Goal: Download file/media

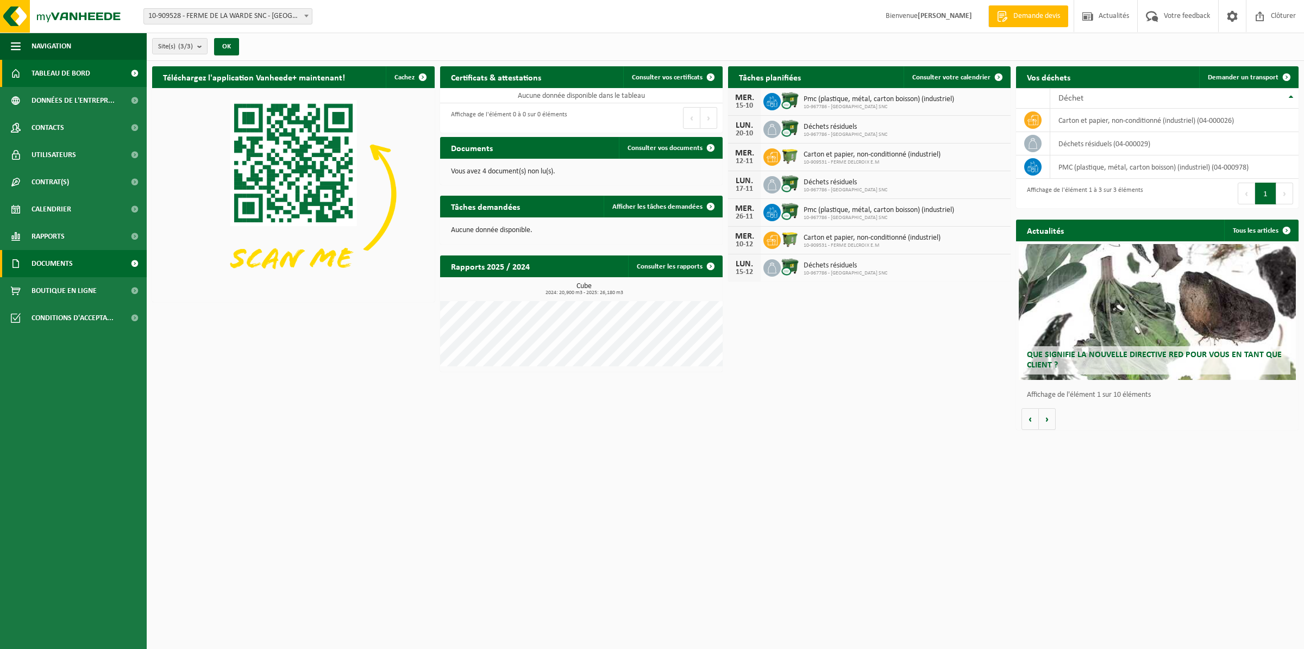
click at [51, 258] on span "Documents" at bounding box center [52, 263] width 41 height 27
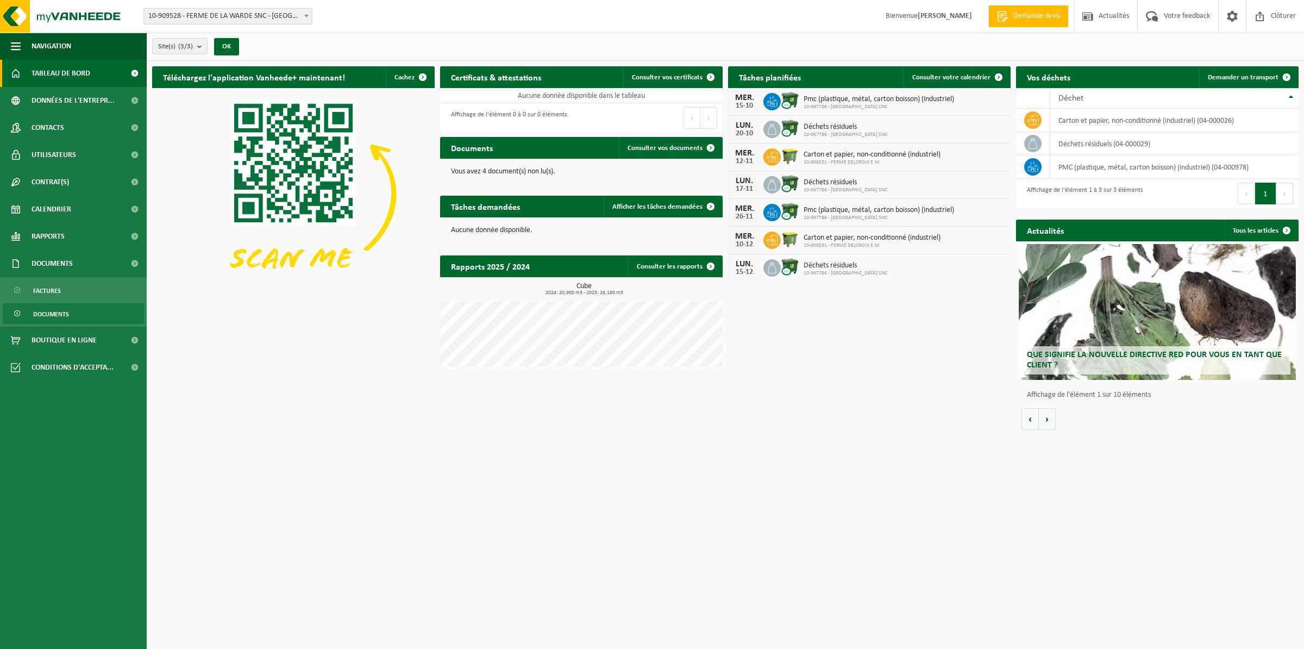
click at [40, 317] on span "Documents" at bounding box center [51, 314] width 36 height 21
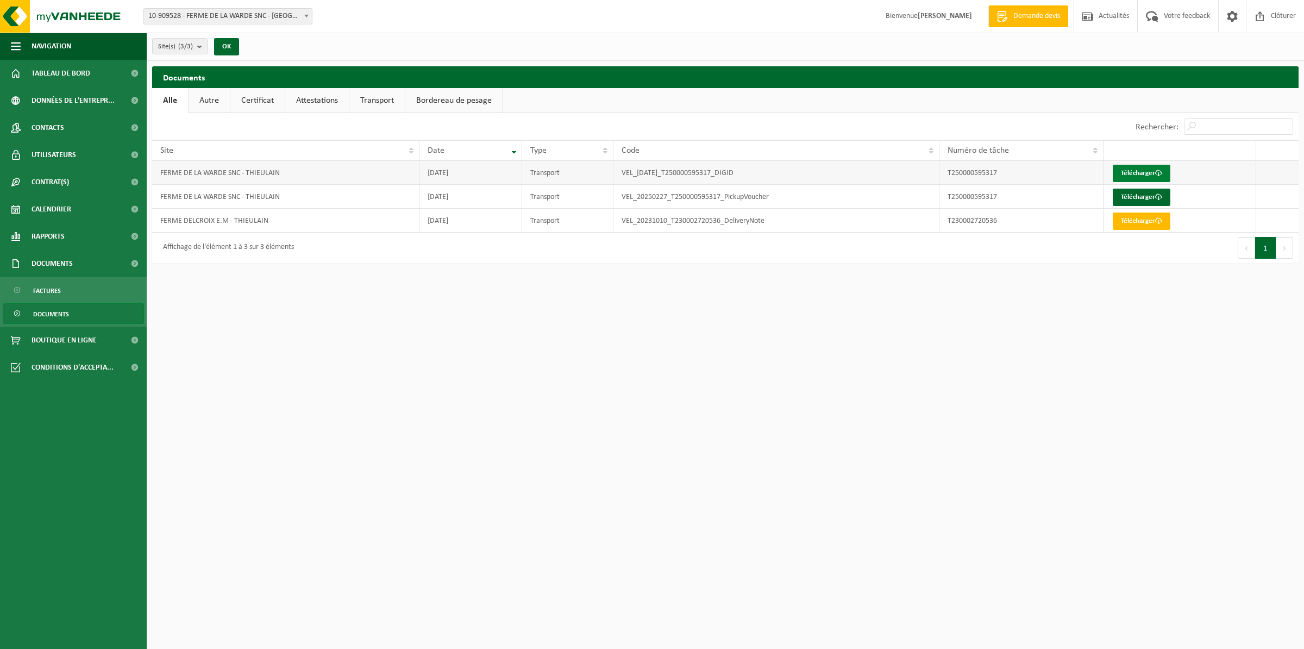
click at [1157, 169] on link "Télécharger" at bounding box center [1142, 173] width 58 height 17
click at [1165, 196] on link "Télécharger" at bounding box center [1142, 197] width 58 height 17
click at [1134, 226] on link "Télécharger" at bounding box center [1142, 220] width 58 height 17
click at [207, 99] on link "Autre" at bounding box center [209, 100] width 41 height 25
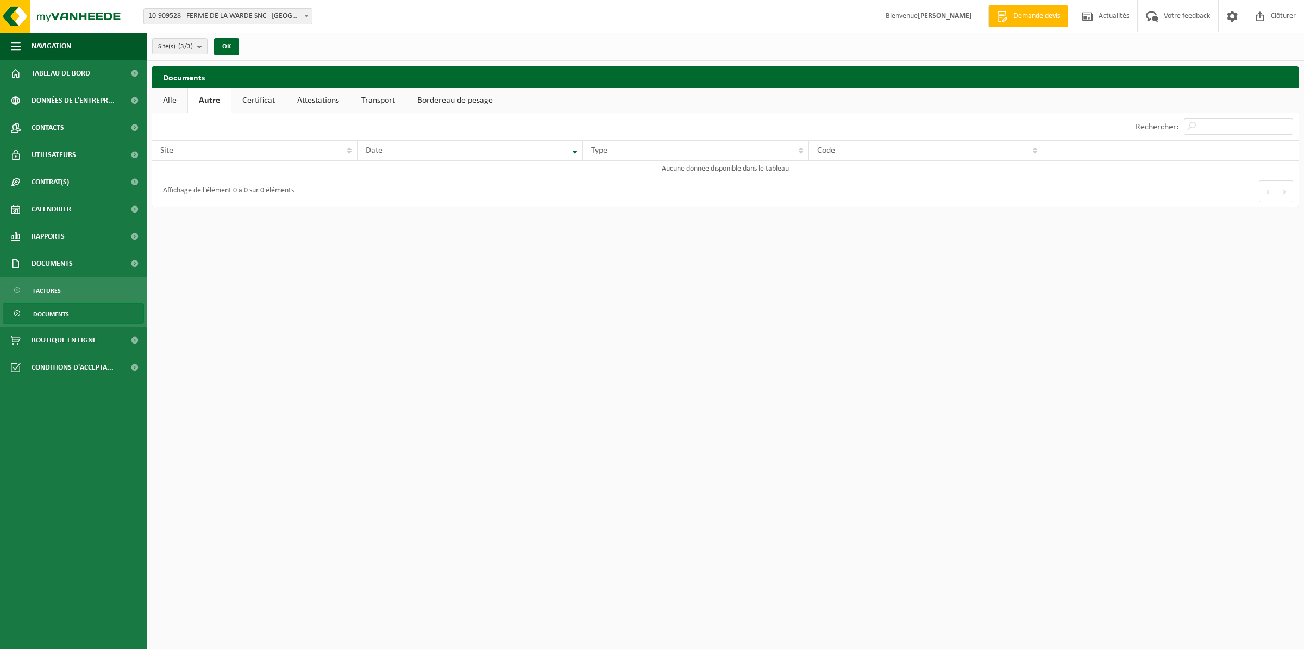
click at [258, 100] on link "Certificat" at bounding box center [259, 100] width 54 height 25
click at [312, 98] on link "Attestations" at bounding box center [317, 100] width 64 height 25
click at [377, 99] on link "Transport" at bounding box center [379, 100] width 55 height 25
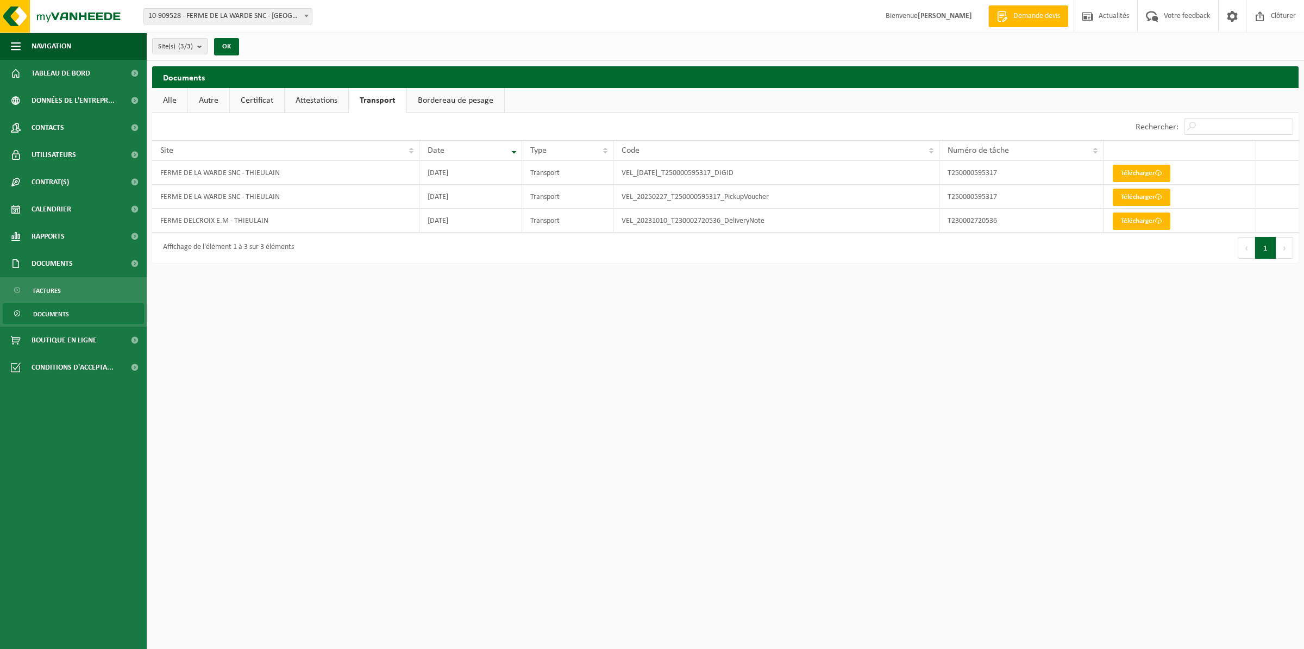
click at [462, 98] on link "Bordereau de pesage" at bounding box center [455, 100] width 97 height 25
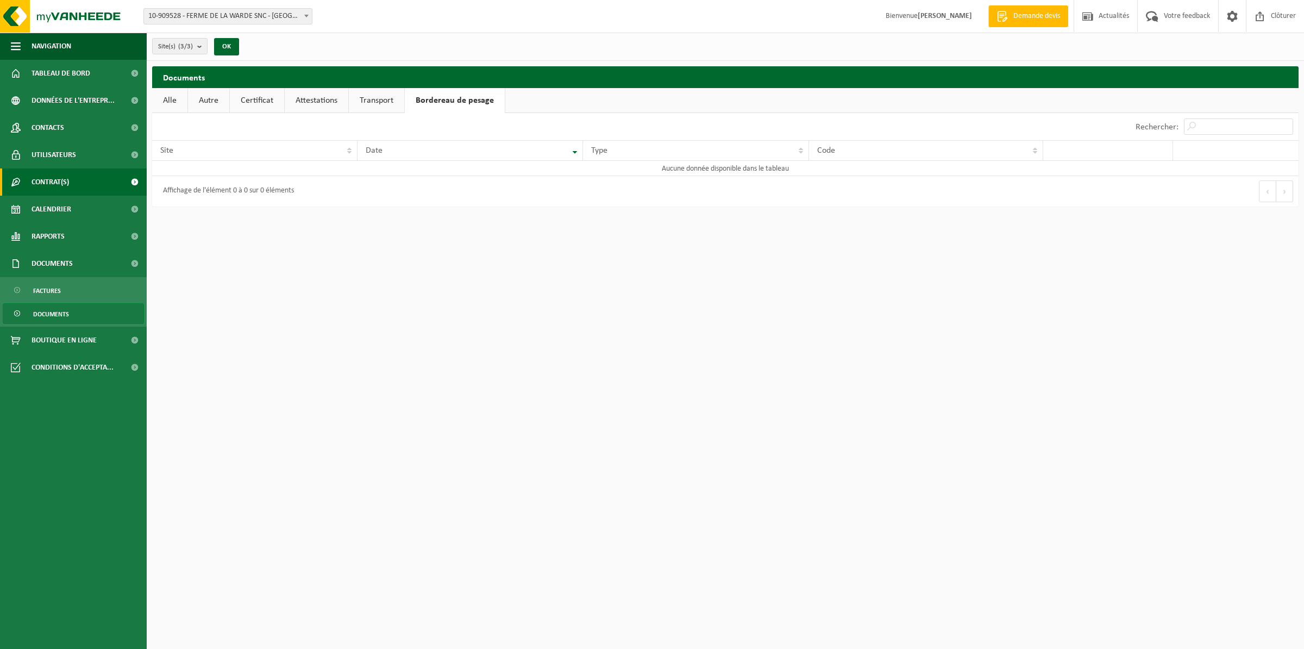
click at [53, 183] on span "Contrat(s)" at bounding box center [50, 181] width 37 height 27
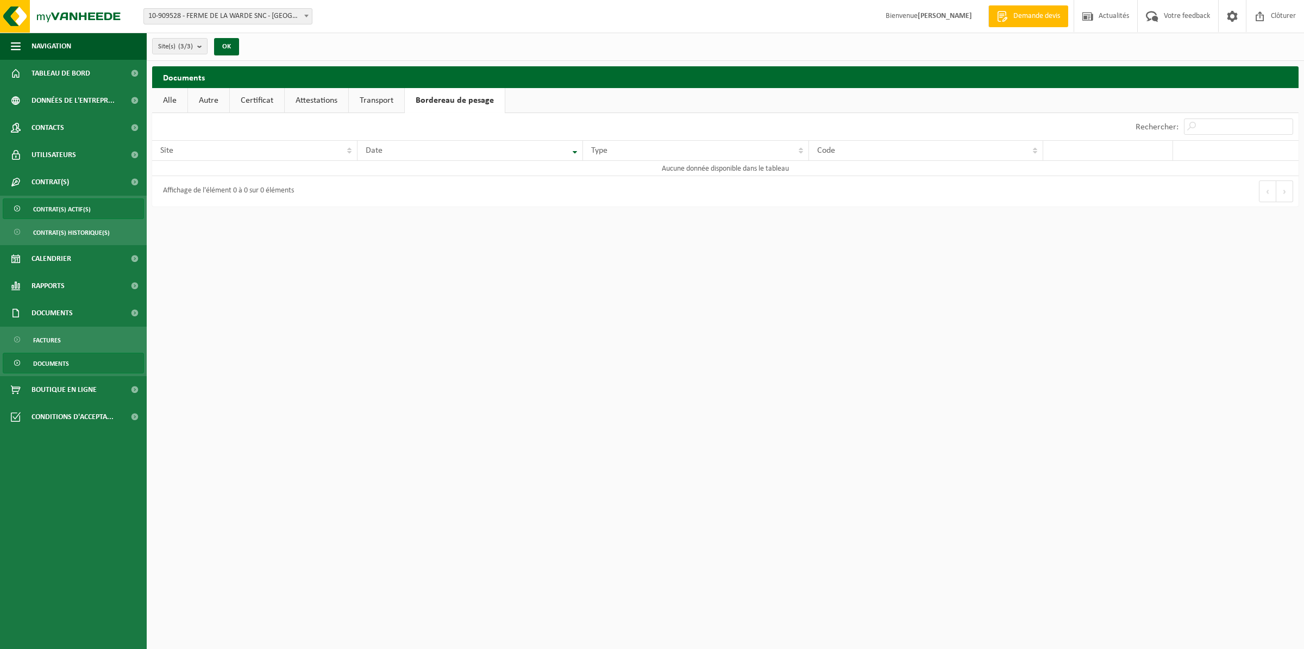
click at [55, 211] on span "Contrat(s) actif(s)" at bounding box center [62, 209] width 58 height 21
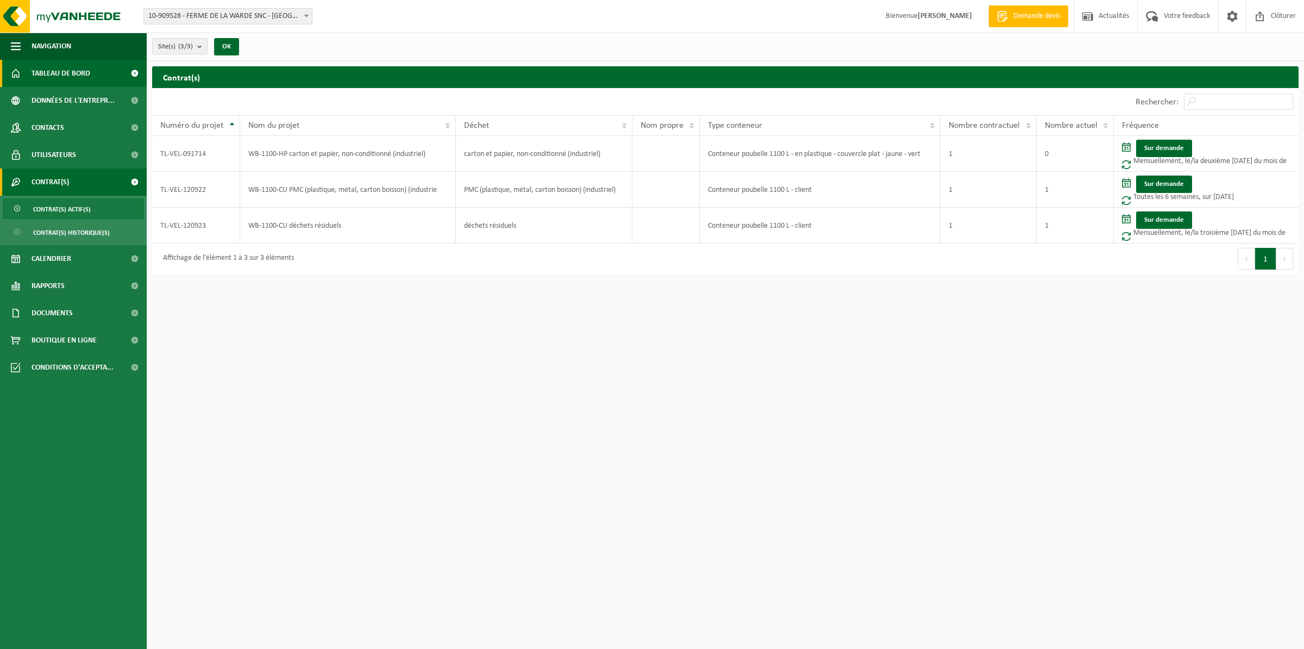
click at [40, 75] on span "Tableau de bord" at bounding box center [61, 73] width 59 height 27
